Goal: Transaction & Acquisition: Subscribe to service/newsletter

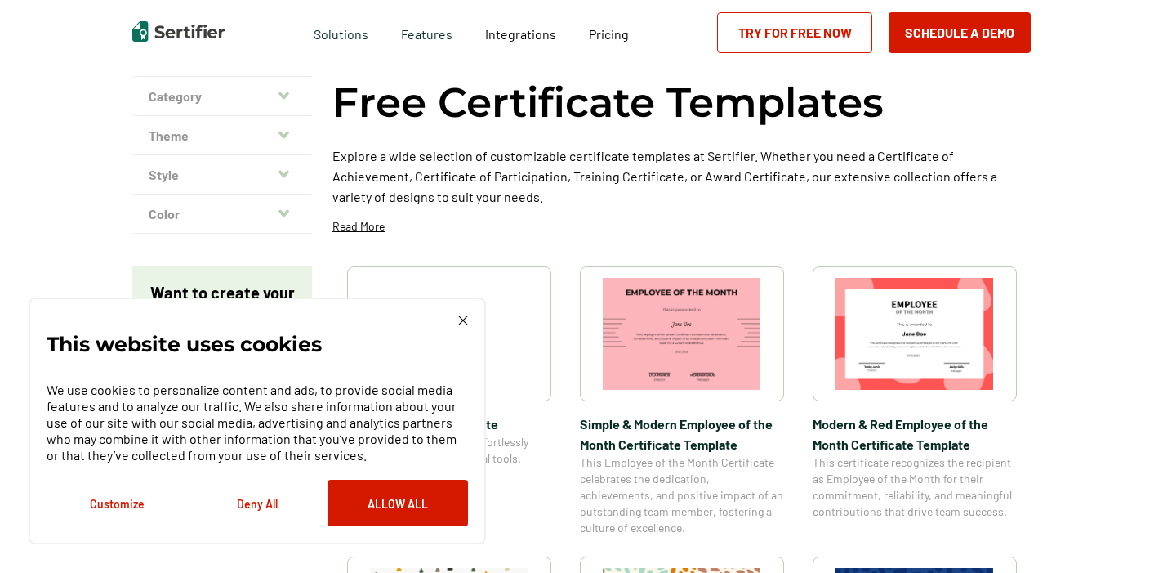
scroll to position [139, 0]
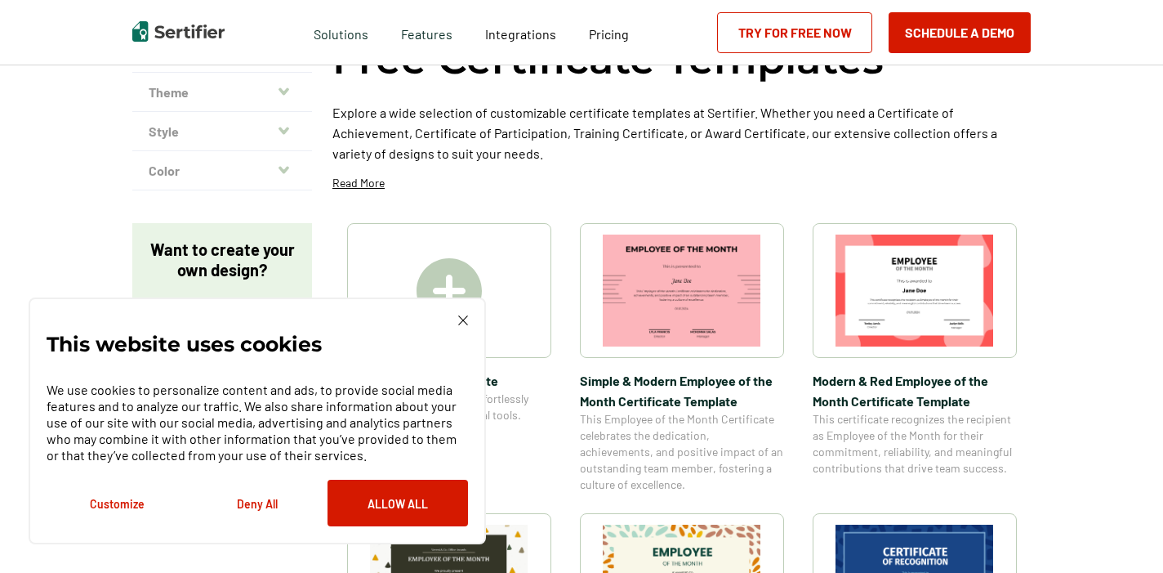
click at [249, 508] on button "Deny All" at bounding box center [257, 502] width 140 height 47
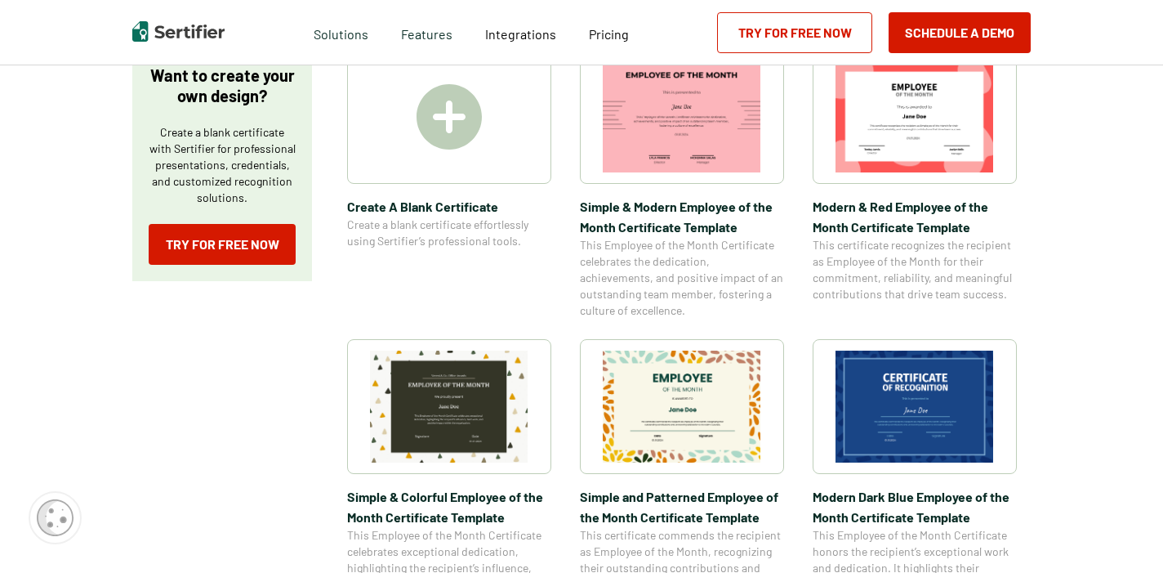
scroll to position [0, 0]
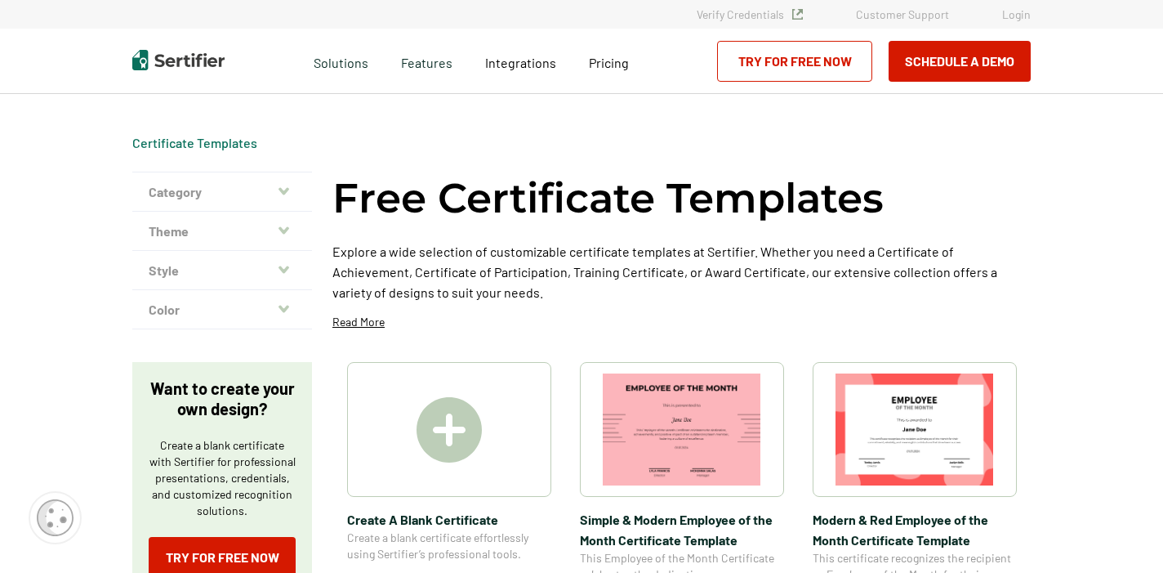
click at [278, 188] on button "Category" at bounding box center [222, 191] width 180 height 39
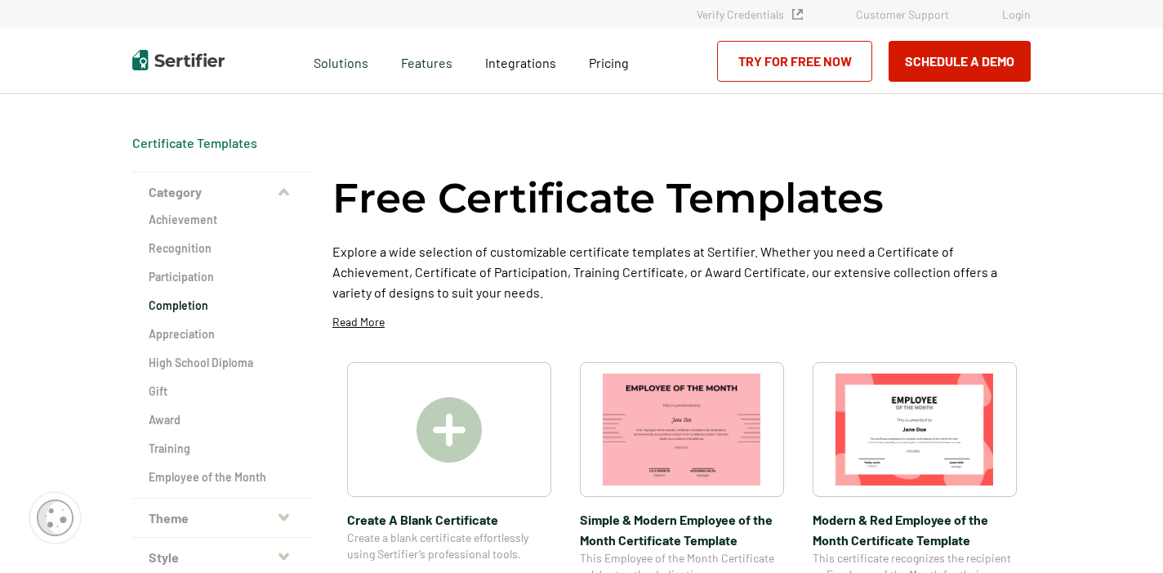
click at [193, 305] on h2 "Completion" at bounding box center [222, 305] width 147 height 16
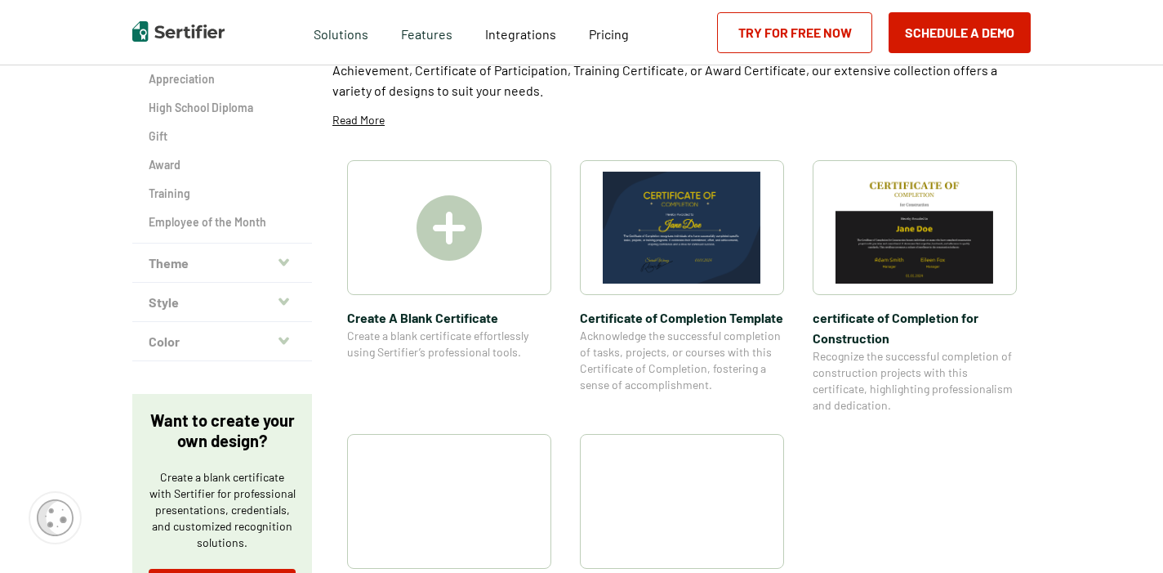
scroll to position [292, 0]
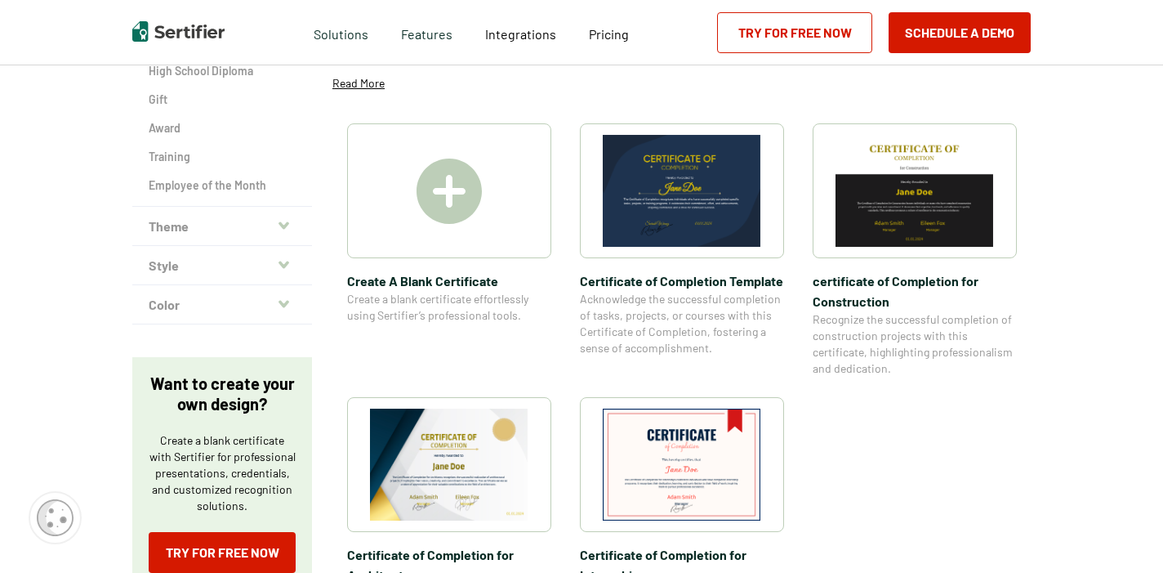
click at [439, 204] on img at bounding box center [449, 190] width 65 height 65
click at [475, 442] on img at bounding box center [449, 464] width 158 height 112
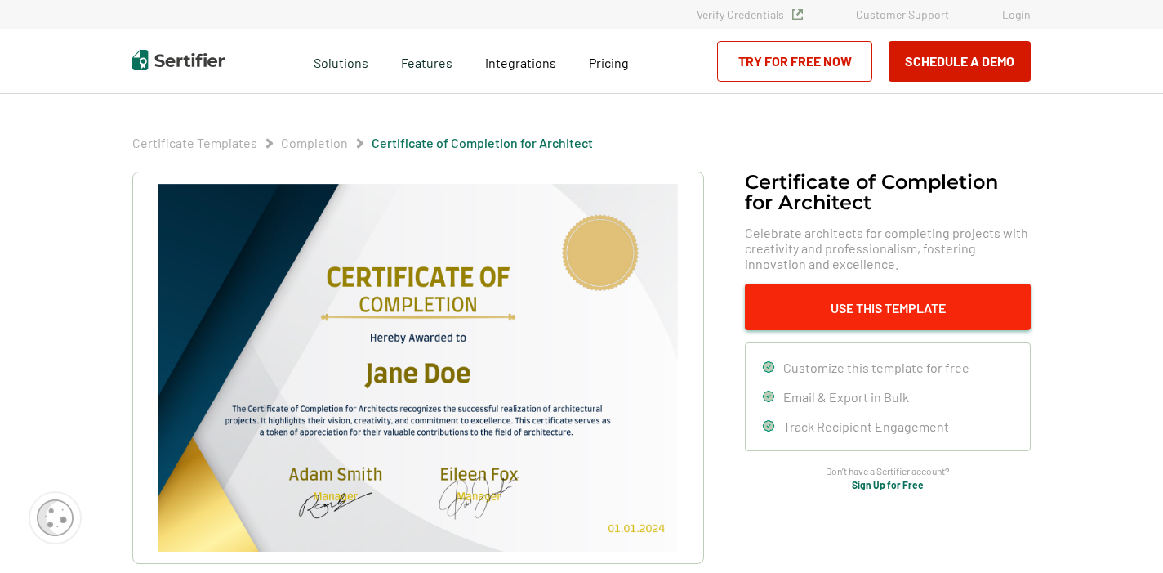
click at [920, 300] on button "Use This Template" at bounding box center [888, 306] width 286 height 47
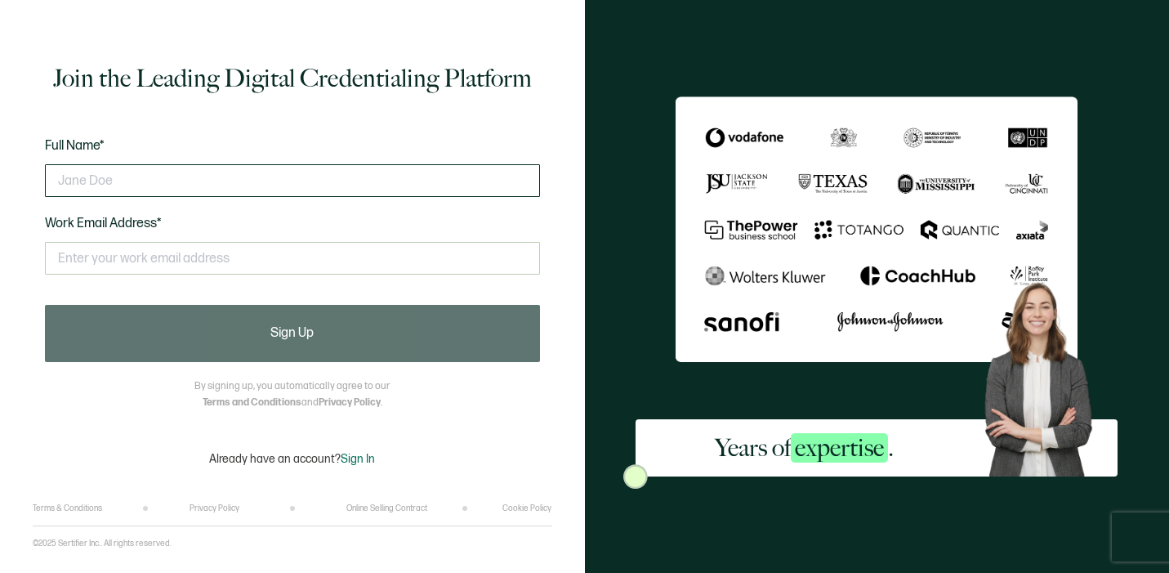
click at [404, 170] on input "text" at bounding box center [292, 180] width 495 height 33
type input "Jenna Jeffries"
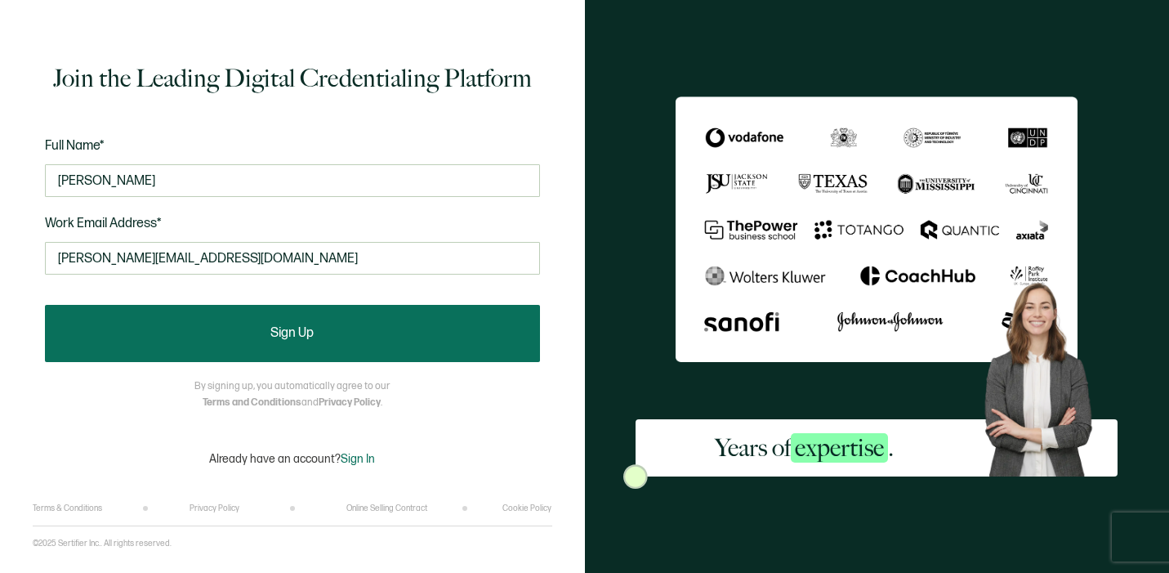
type input "jenna.j@dpderm.com"
click at [321, 322] on button "Sign Up" at bounding box center [292, 333] width 495 height 57
